Goal: Task Accomplishment & Management: Use online tool/utility

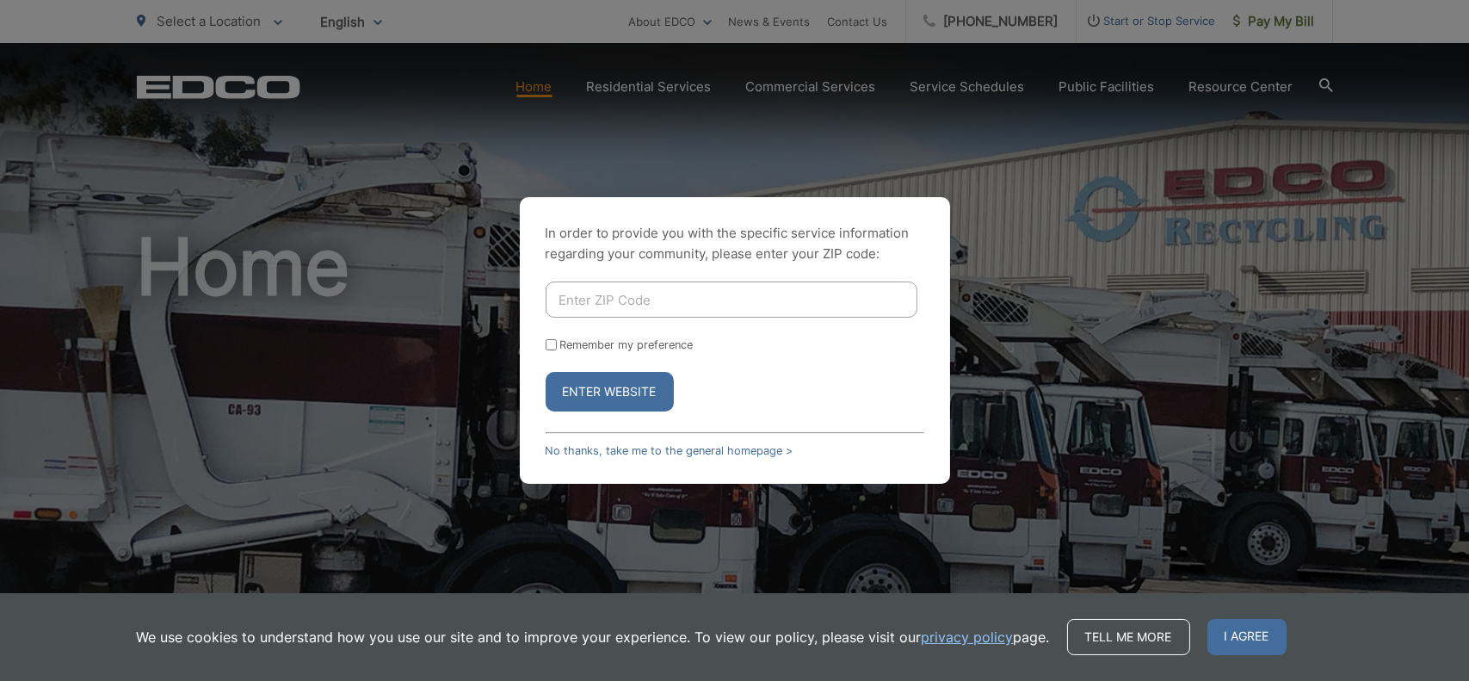
click at [577, 308] on input "Enter ZIP Code" at bounding box center [732, 299] width 372 height 36
type input "92109"
click at [549, 339] on input "Remember my preference" at bounding box center [551, 344] width 11 height 11
checkbox input "true"
click at [631, 398] on button "Enter Website" at bounding box center [610, 392] width 128 height 40
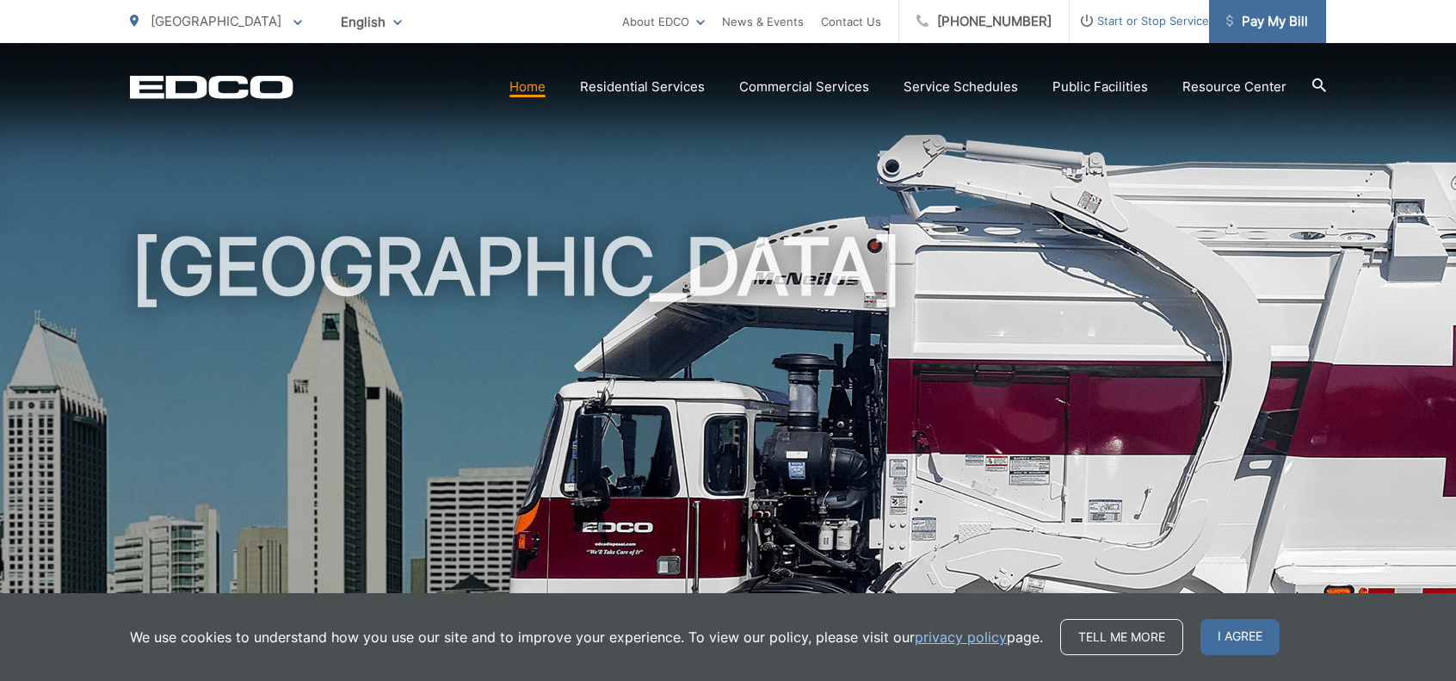
click at [1281, 25] on span "Pay My Bill" at bounding box center [1267, 21] width 82 height 21
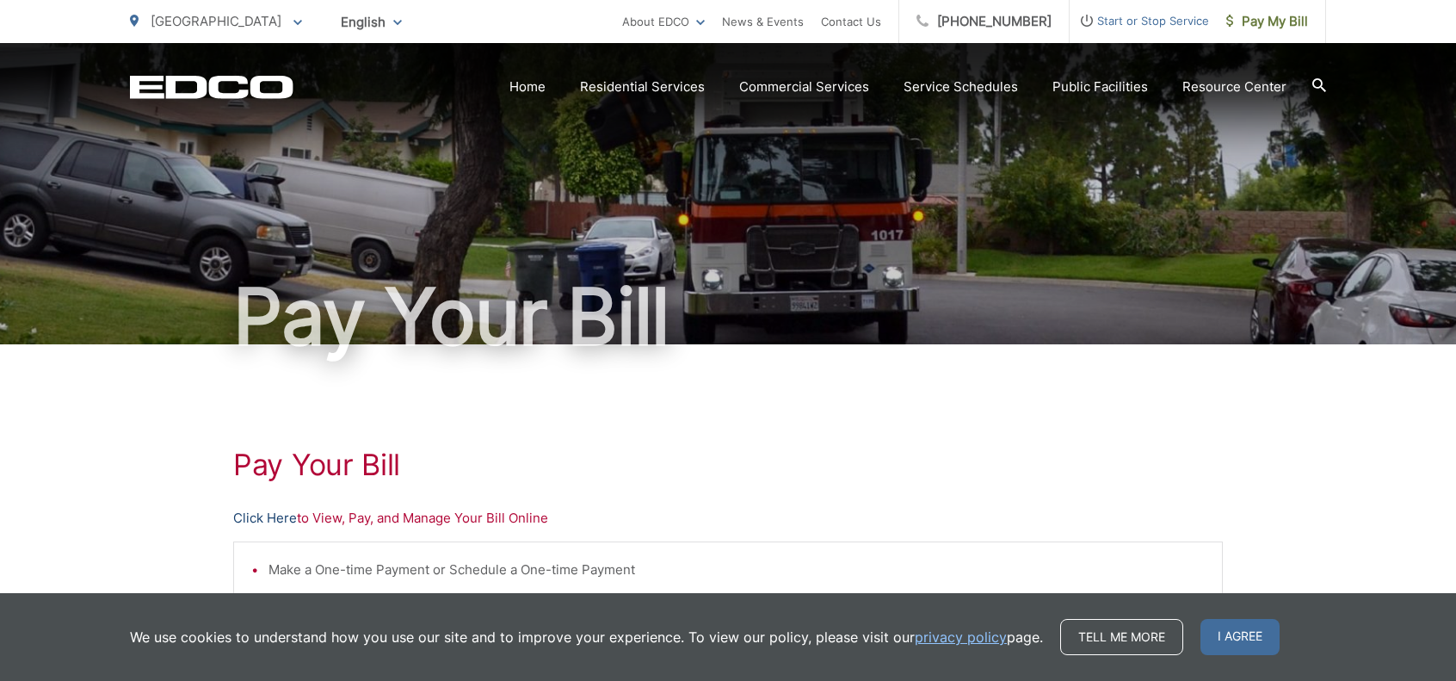
click at [275, 515] on link "Click Here" at bounding box center [265, 518] width 64 height 21
